Goal: Task Accomplishment & Management: Use online tool/utility

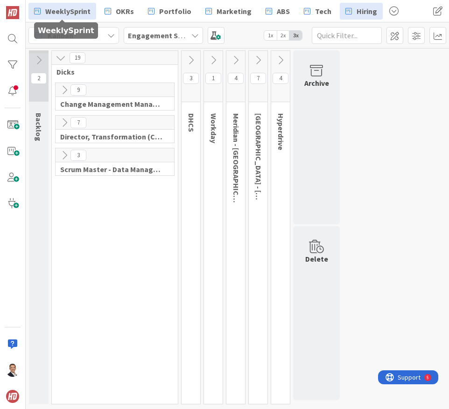
click at [79, 14] on span "WeeklySprint" at bounding box center [67, 11] width 45 height 11
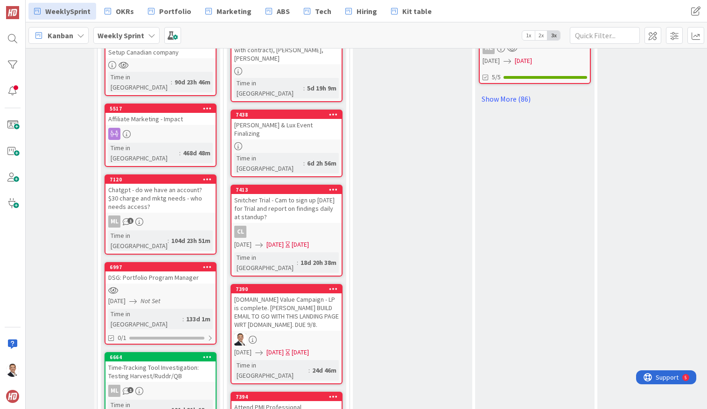
scroll to position [718, 54]
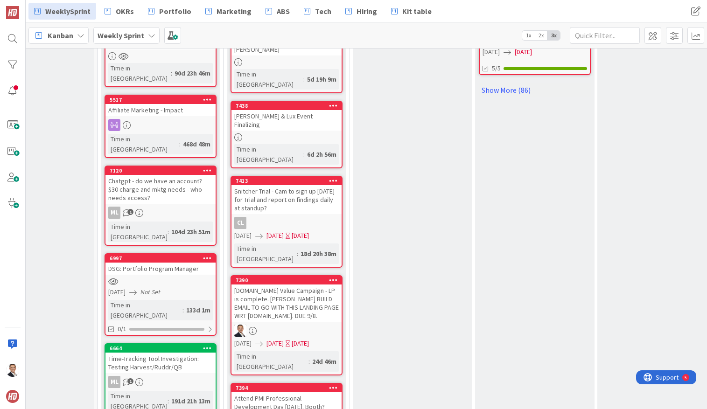
click at [302, 285] on div "[DOMAIN_NAME] Value Campaign - LP is complete. [PERSON_NAME] BUILD EMAIL TO GO …" at bounding box center [286, 303] width 110 height 37
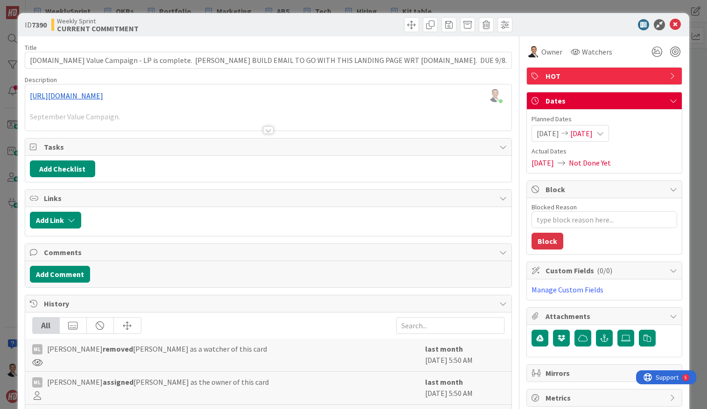
click at [269, 132] on div at bounding box center [268, 129] width 10 height 7
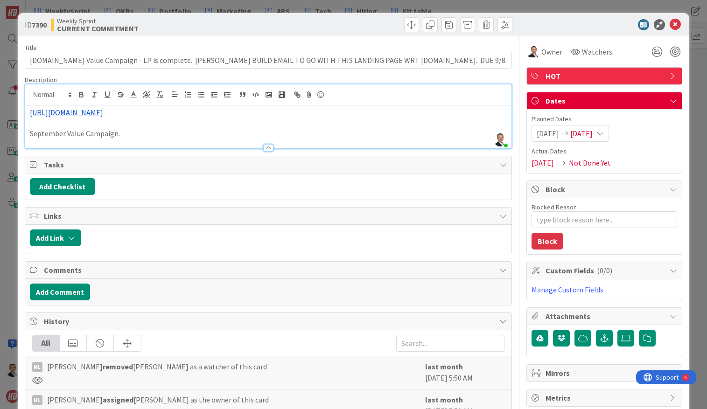
click at [103, 113] on link "[URL][DOMAIN_NAME]" at bounding box center [66, 112] width 73 height 9
click at [88, 130] on link "[URL][DOMAIN_NAME]" at bounding box center [83, 131] width 64 height 12
type textarea "x"
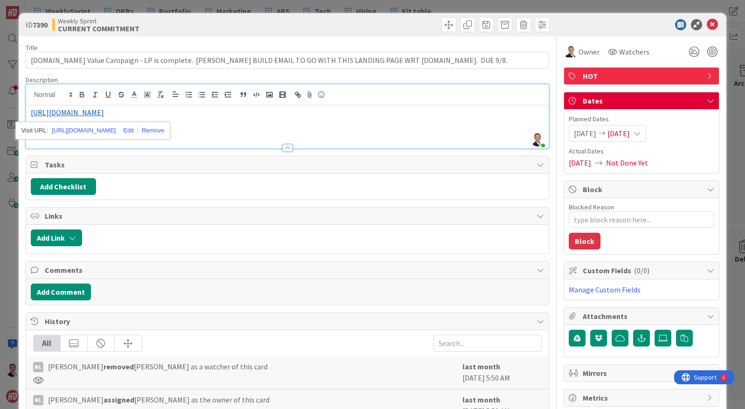
click at [288, 148] on div at bounding box center [288, 147] width 10 height 7
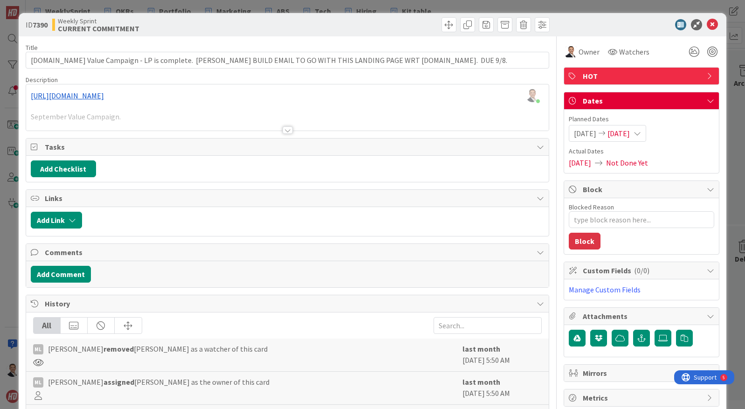
click at [195, 118] on div at bounding box center [287, 119] width 523 height 24
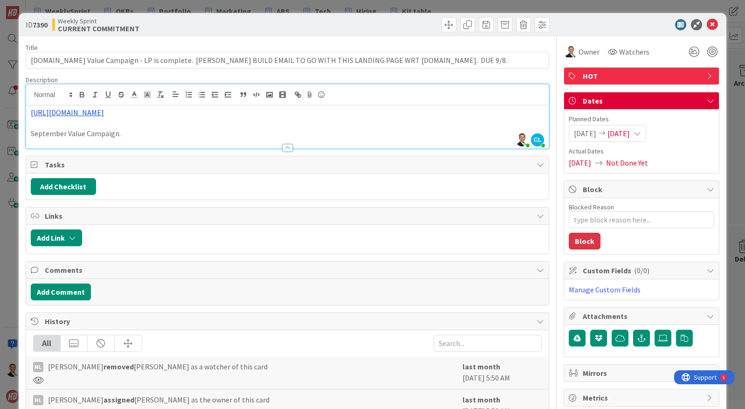
drag, startPoint x: 225, startPoint y: 127, endPoint x: 220, endPoint y: 125, distance: 5.8
click at [225, 127] on p at bounding box center [288, 123] width 514 height 11
click at [226, 135] on p "September Value Campaign." at bounding box center [288, 133] width 514 height 11
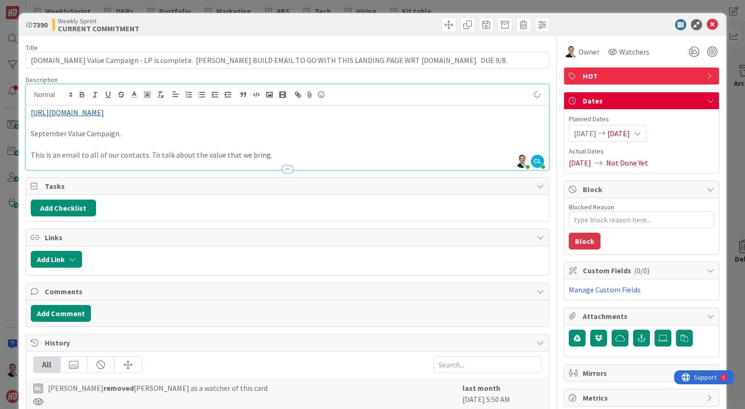
type textarea "x"
click at [448, 74] on div "Title 116 / 128 [DOMAIN_NAME] Value Campaign - LP is complete. [PERSON_NAME] BU…" at bounding box center [288, 312] width 524 height 552
click at [431, 76] on div "Description" at bounding box center [288, 80] width 524 height 8
click at [448, 23] on icon at bounding box center [712, 24] width 11 height 11
